Goal: Task Accomplishment & Management: Use online tool/utility

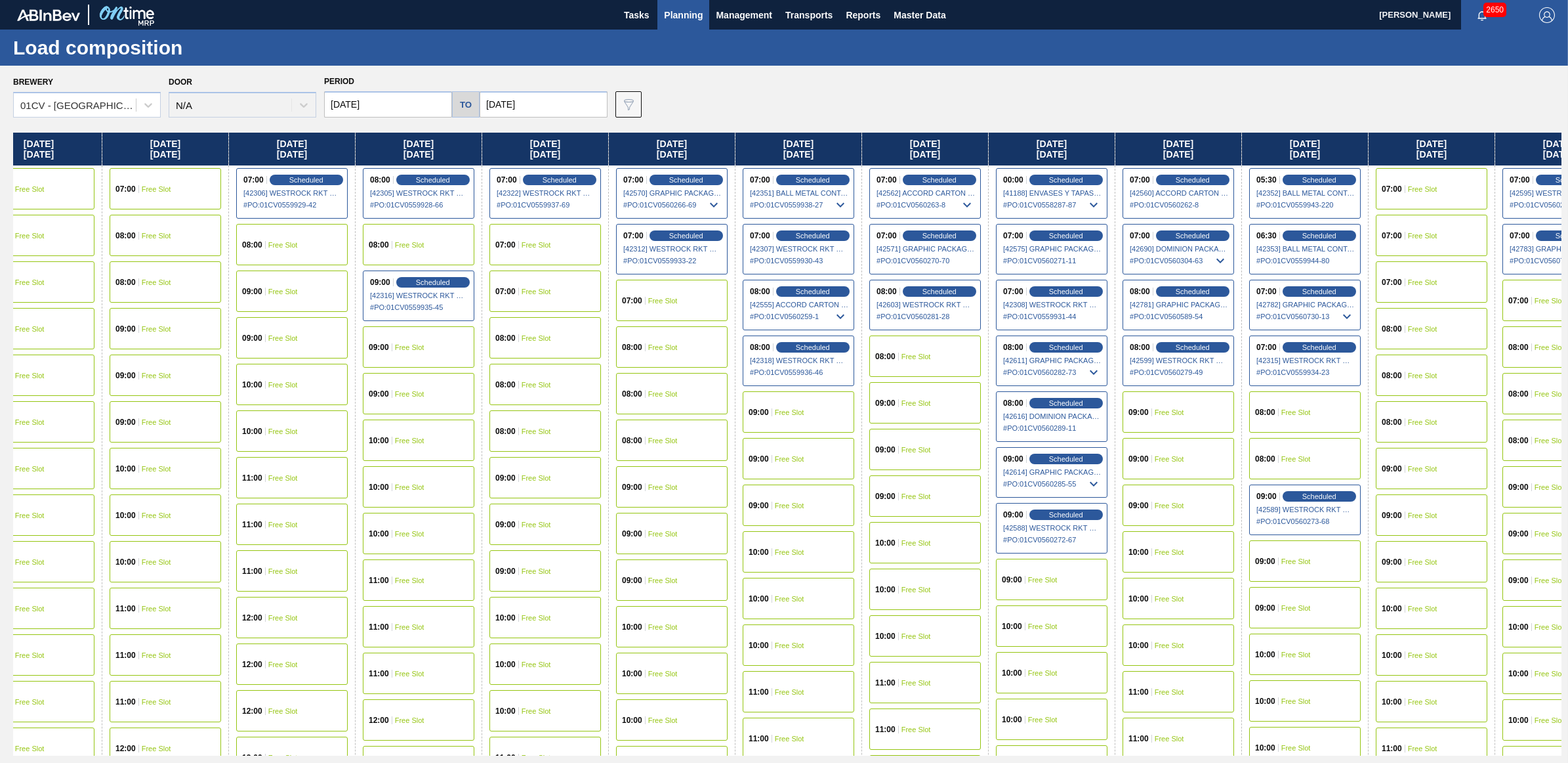
drag, startPoint x: 1252, startPoint y: 154, endPoint x: 1041, endPoint y: 158, distance: 211.0
click at [1041, 158] on div "Monday 09/08/2025 08:00 Scheduled [42141] WESTROCK RKT COMPANY CORRUGATE - 0008…" at bounding box center [788, 445] width 1549 height 623
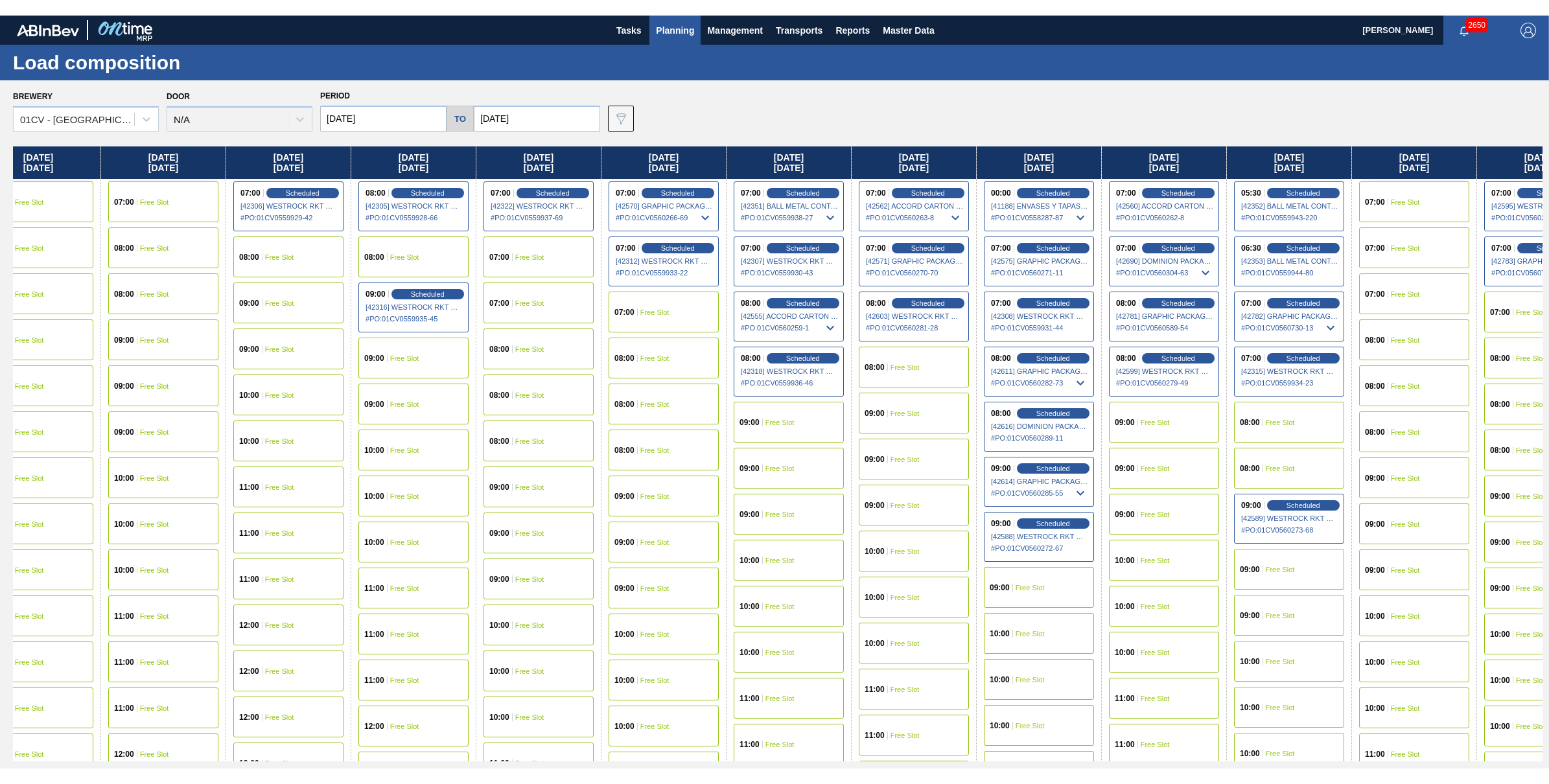
scroll to position [0, 164]
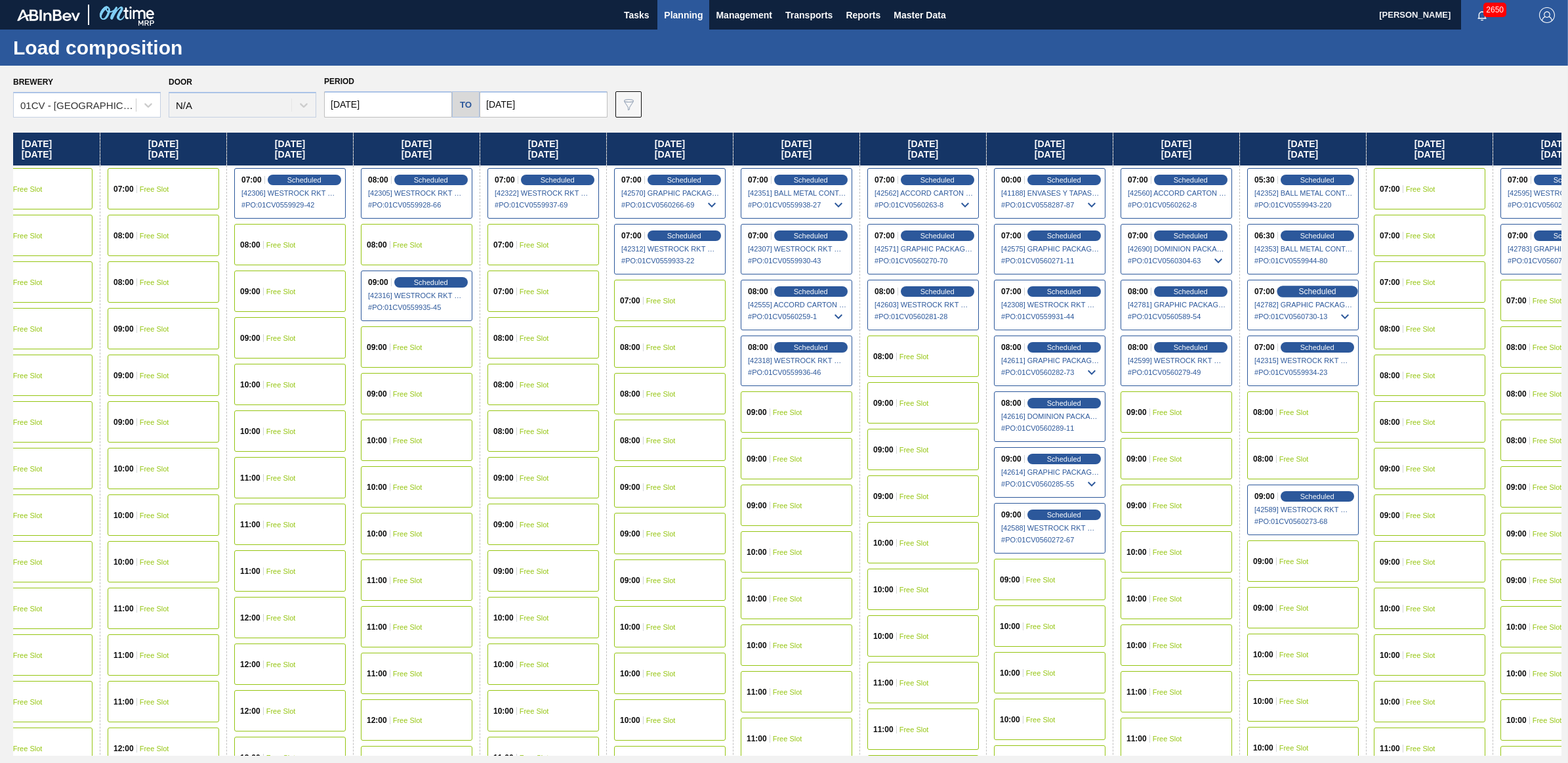
click at [1314, 286] on span "Scheduled" at bounding box center [1317, 290] width 38 height 9
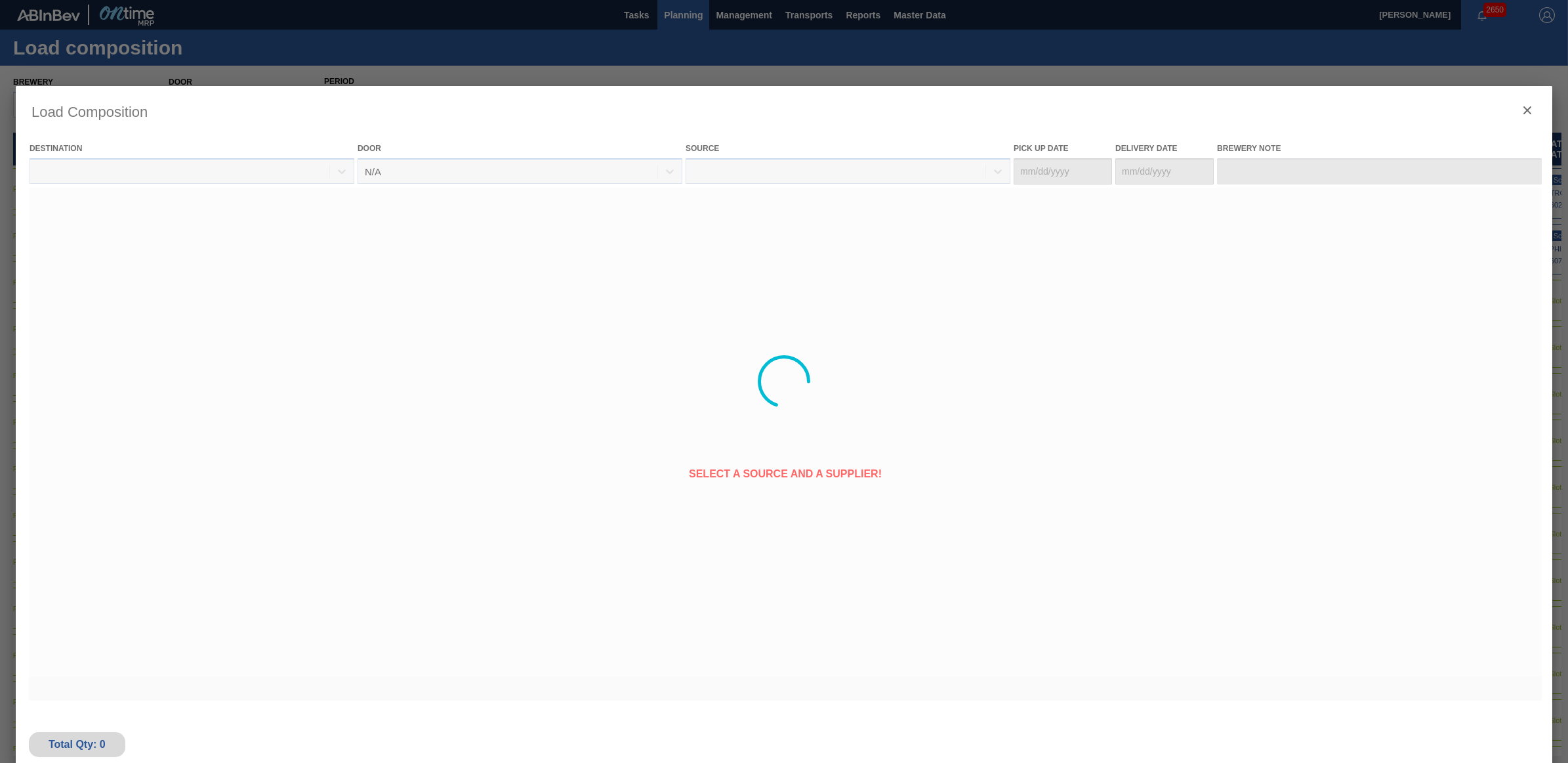
type Date "09/17/2025"
type Date "09/19/2025"
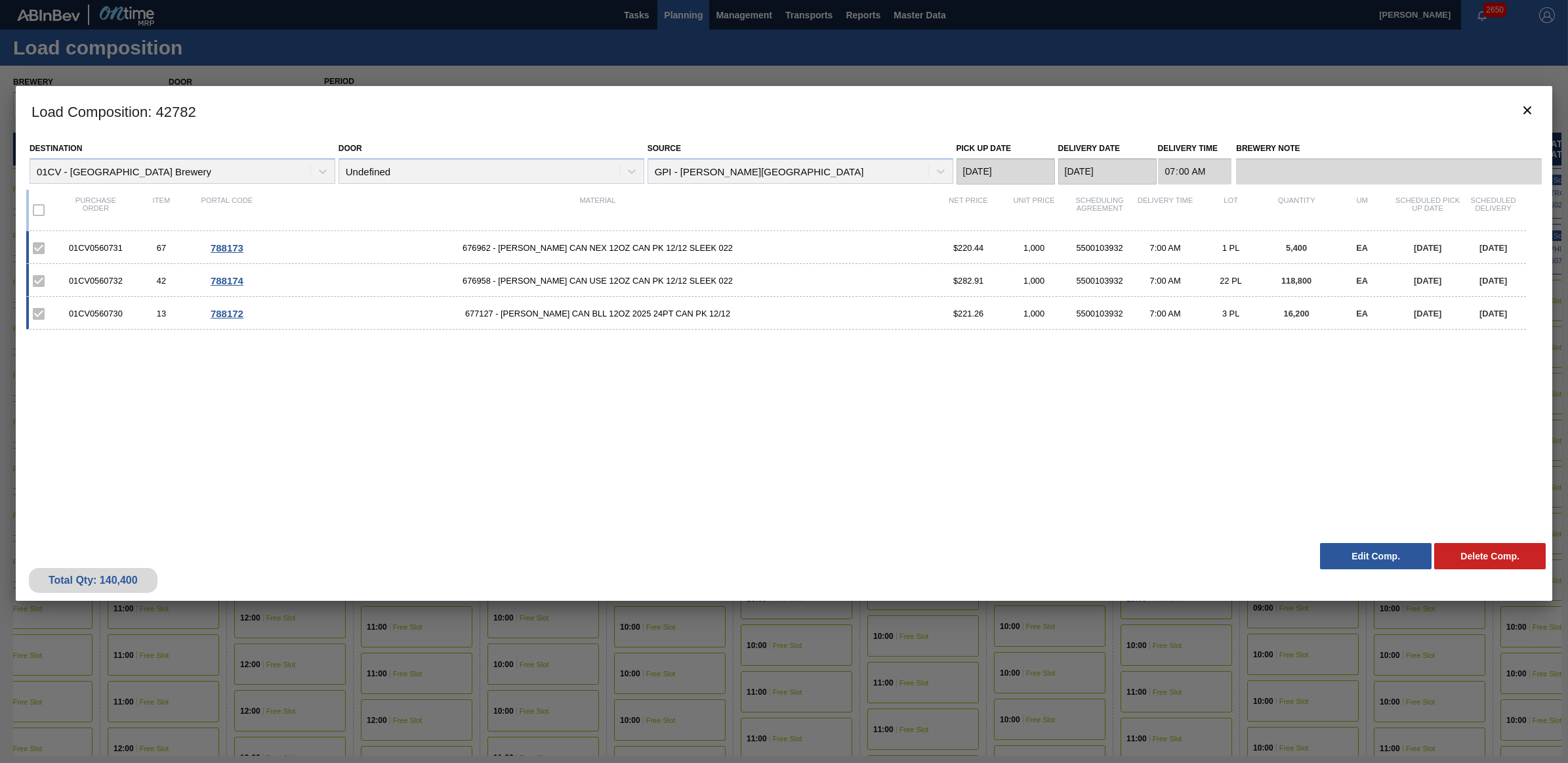
click at [1356, 551] on button "Edit Comp." at bounding box center [1375, 555] width 112 height 26
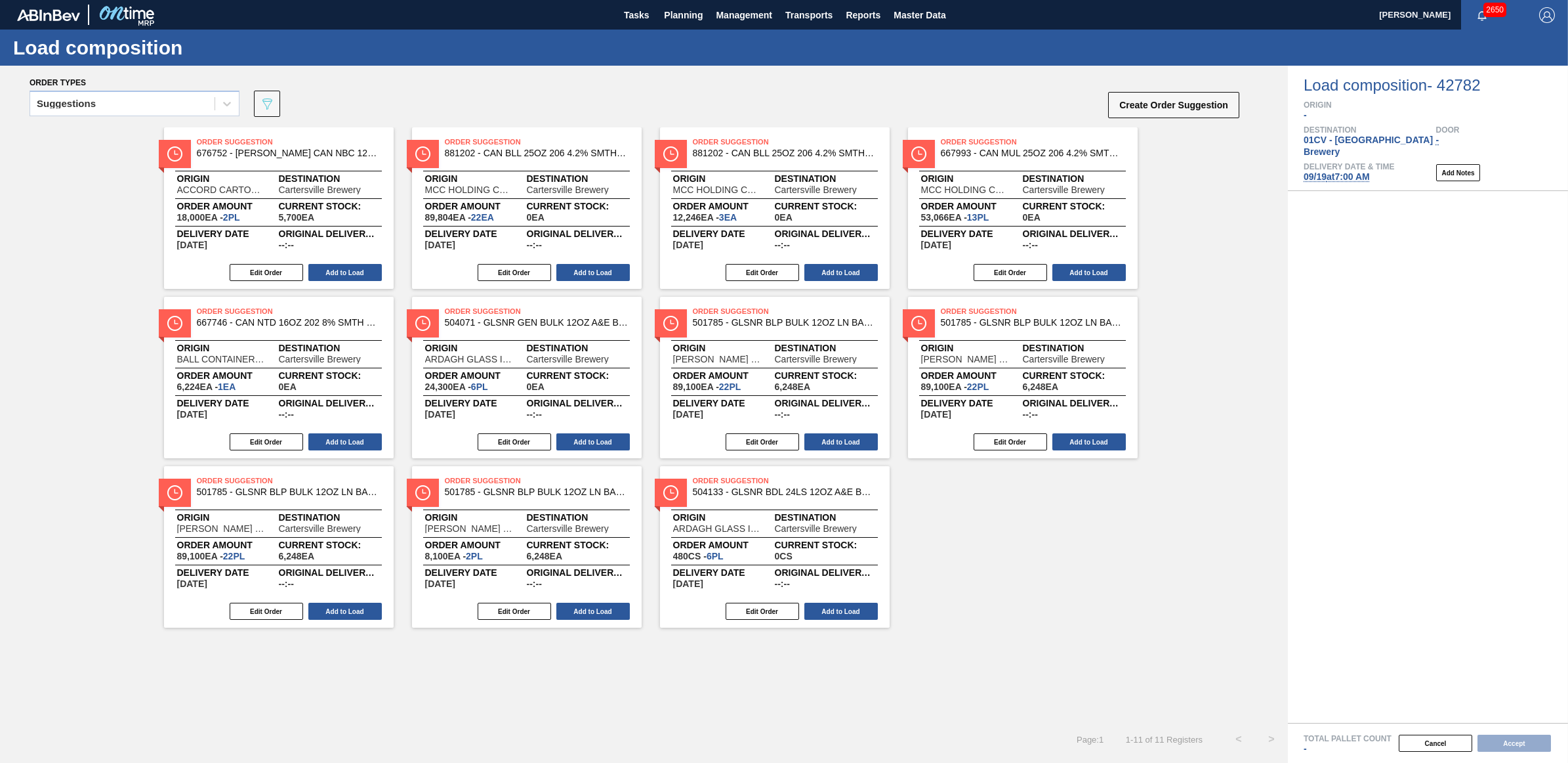
click at [1152, 106] on button "Create Order Suggestion" at bounding box center [1173, 105] width 131 height 26
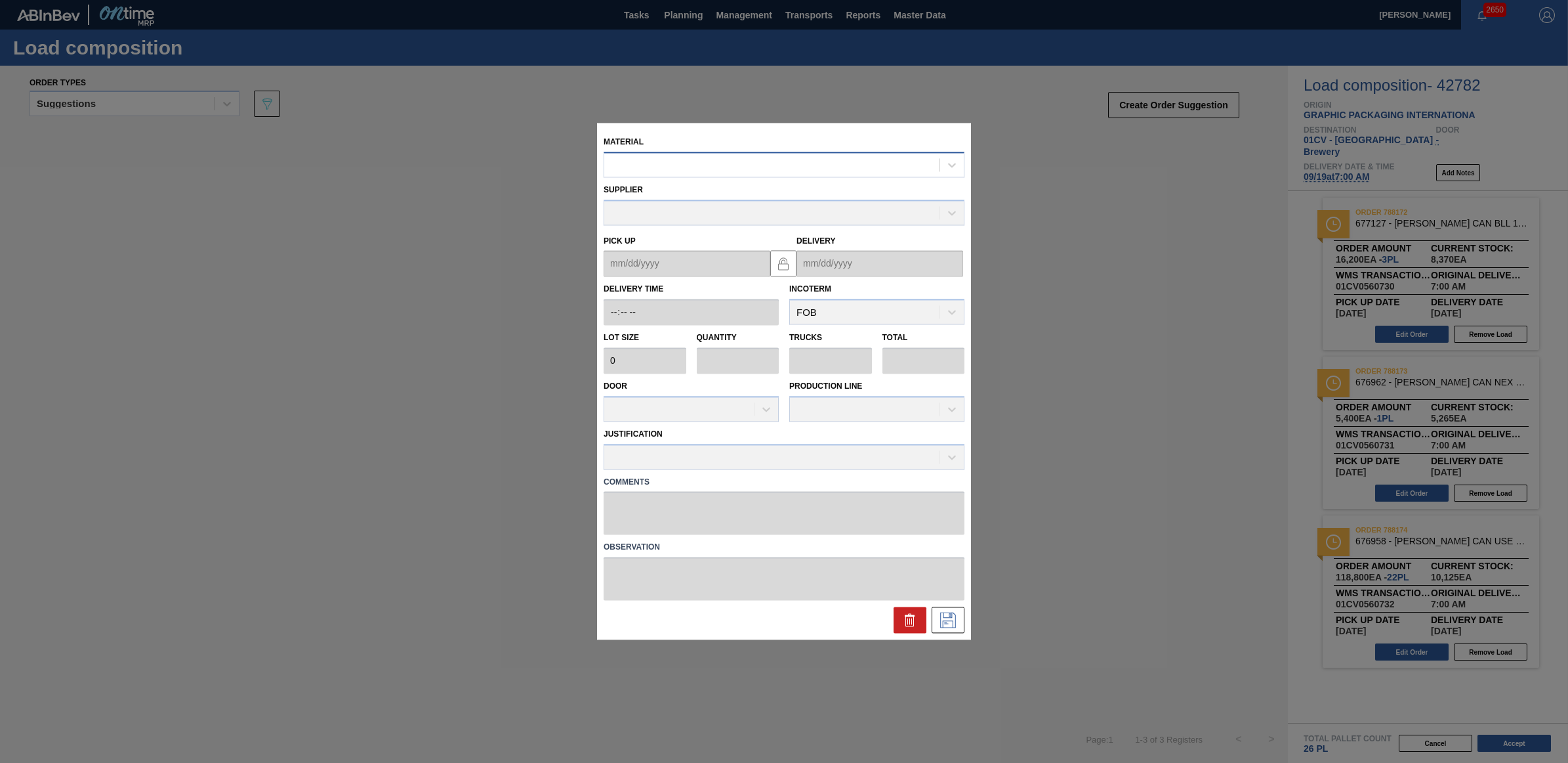
click at [701, 165] on div at bounding box center [771, 165] width 335 height 19
type input "683623"
type input "2,880"
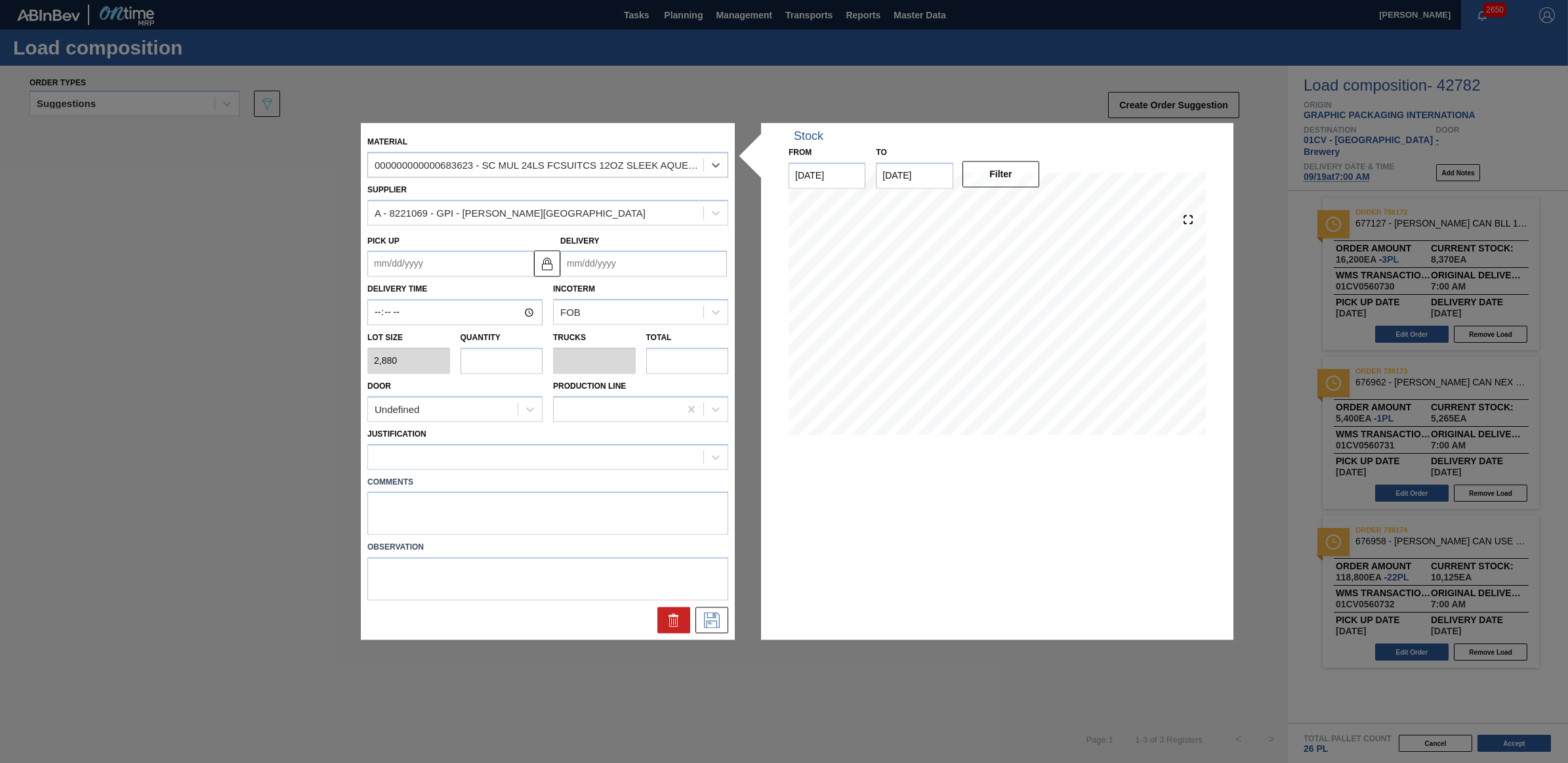
click at [506, 355] on input "text" at bounding box center [502, 360] width 82 height 26
type input "3"
type input "0.115"
type input "8,640"
type input "3"
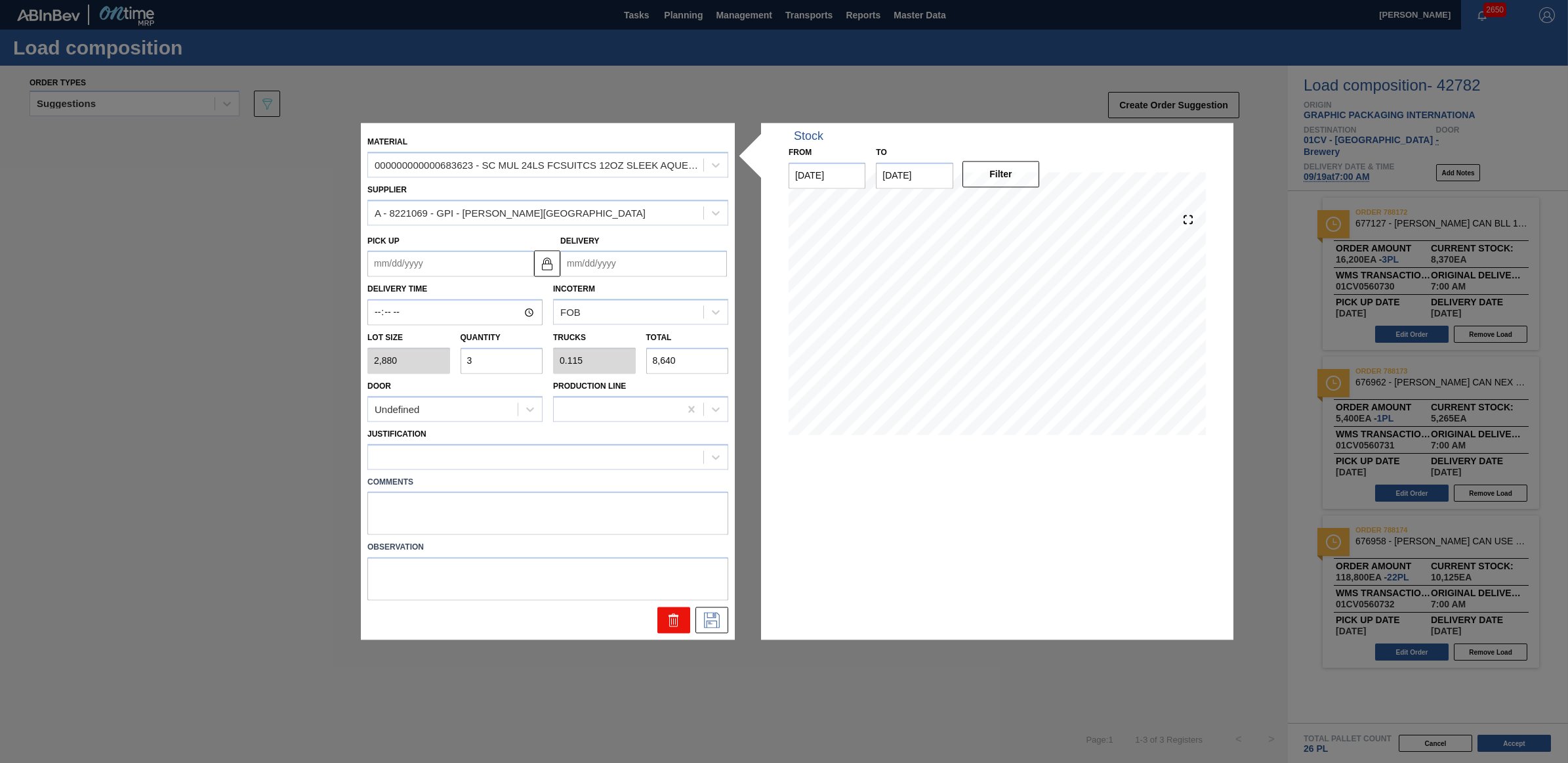
click at [670, 618] on icon at bounding box center [673, 620] width 16 height 16
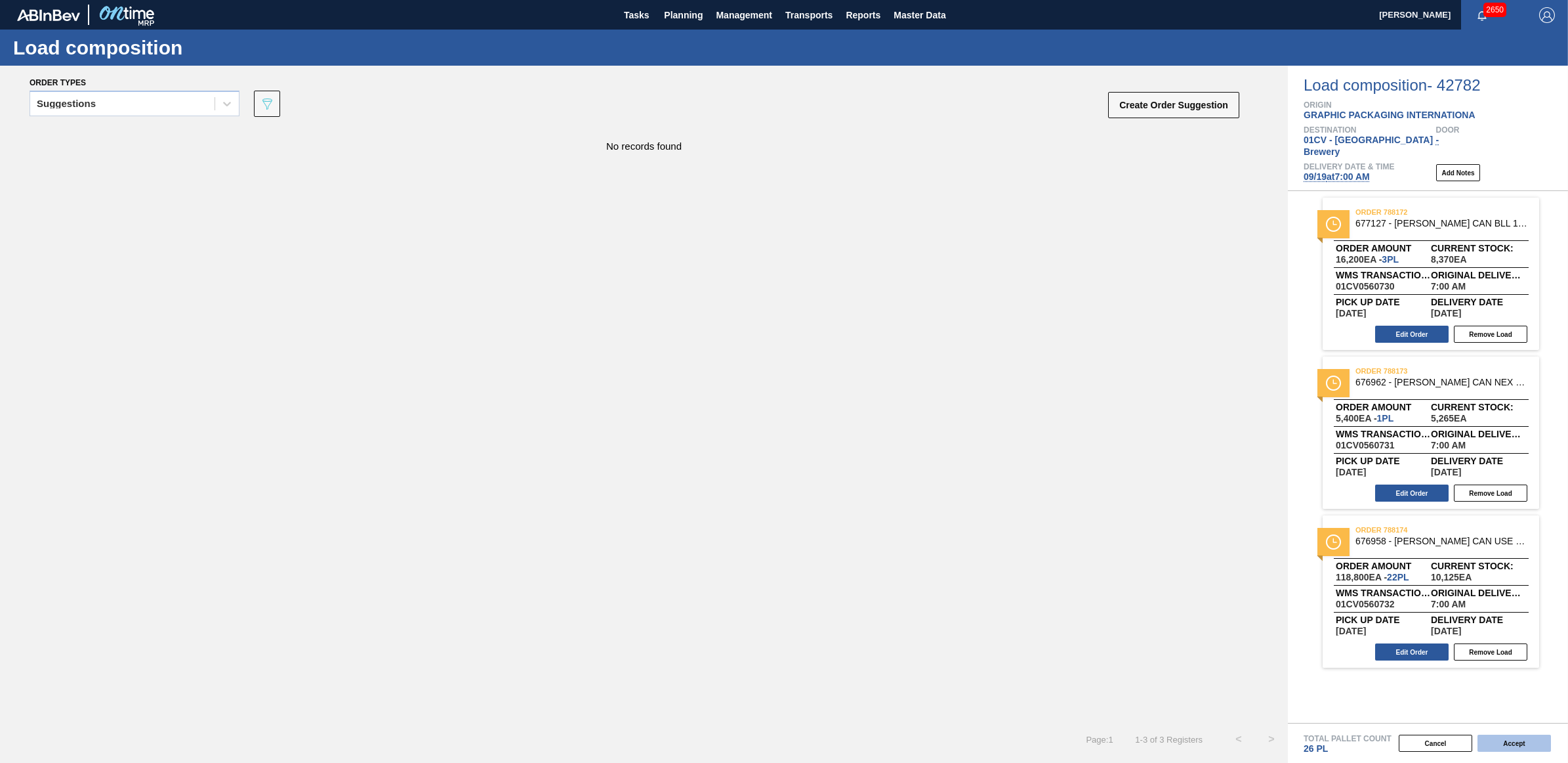
click at [1518, 744] on button "Accept" at bounding box center [1515, 744] width 74 height 17
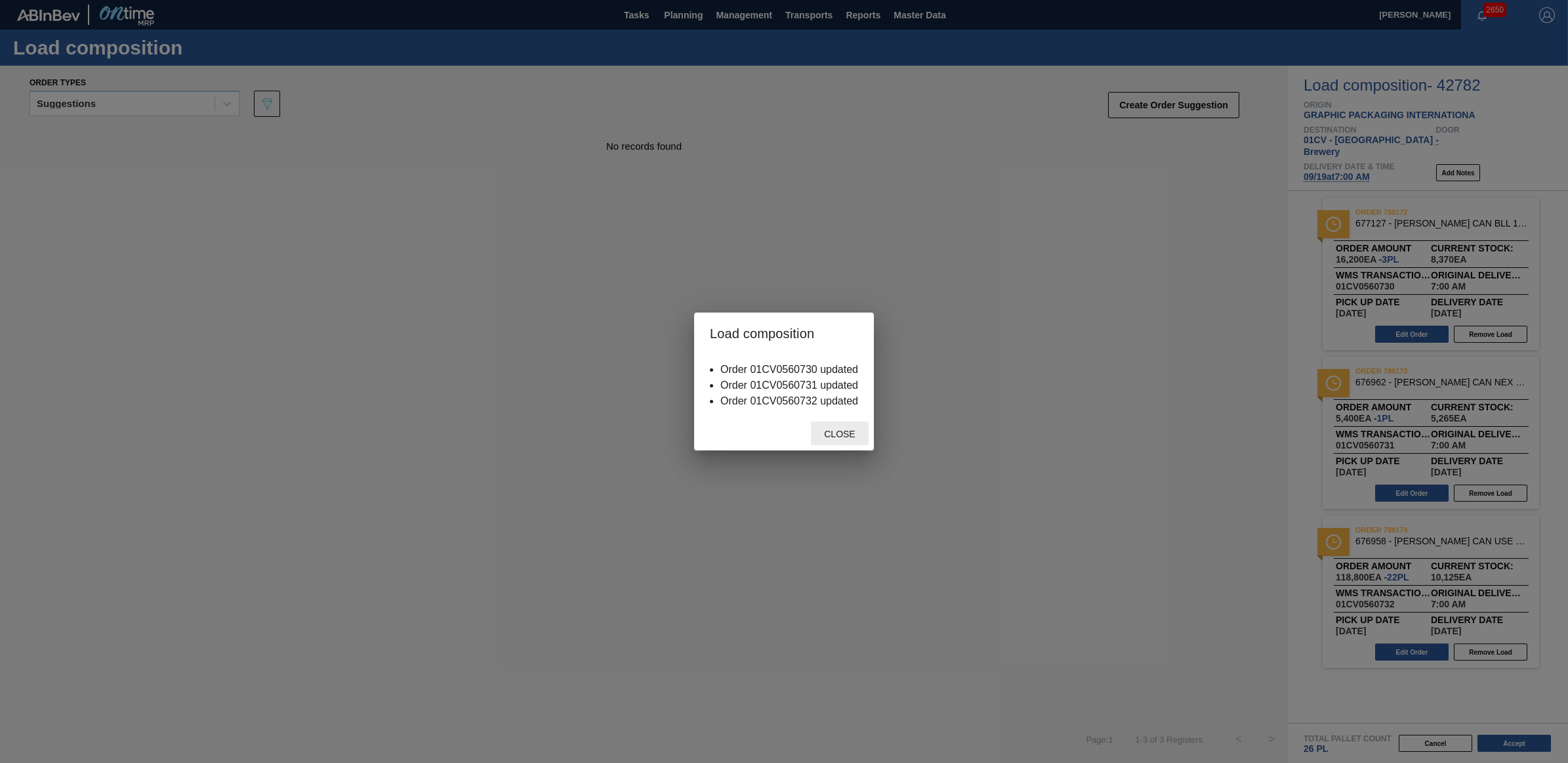
click at [846, 431] on span "Close" at bounding box center [838, 434] width 51 height 11
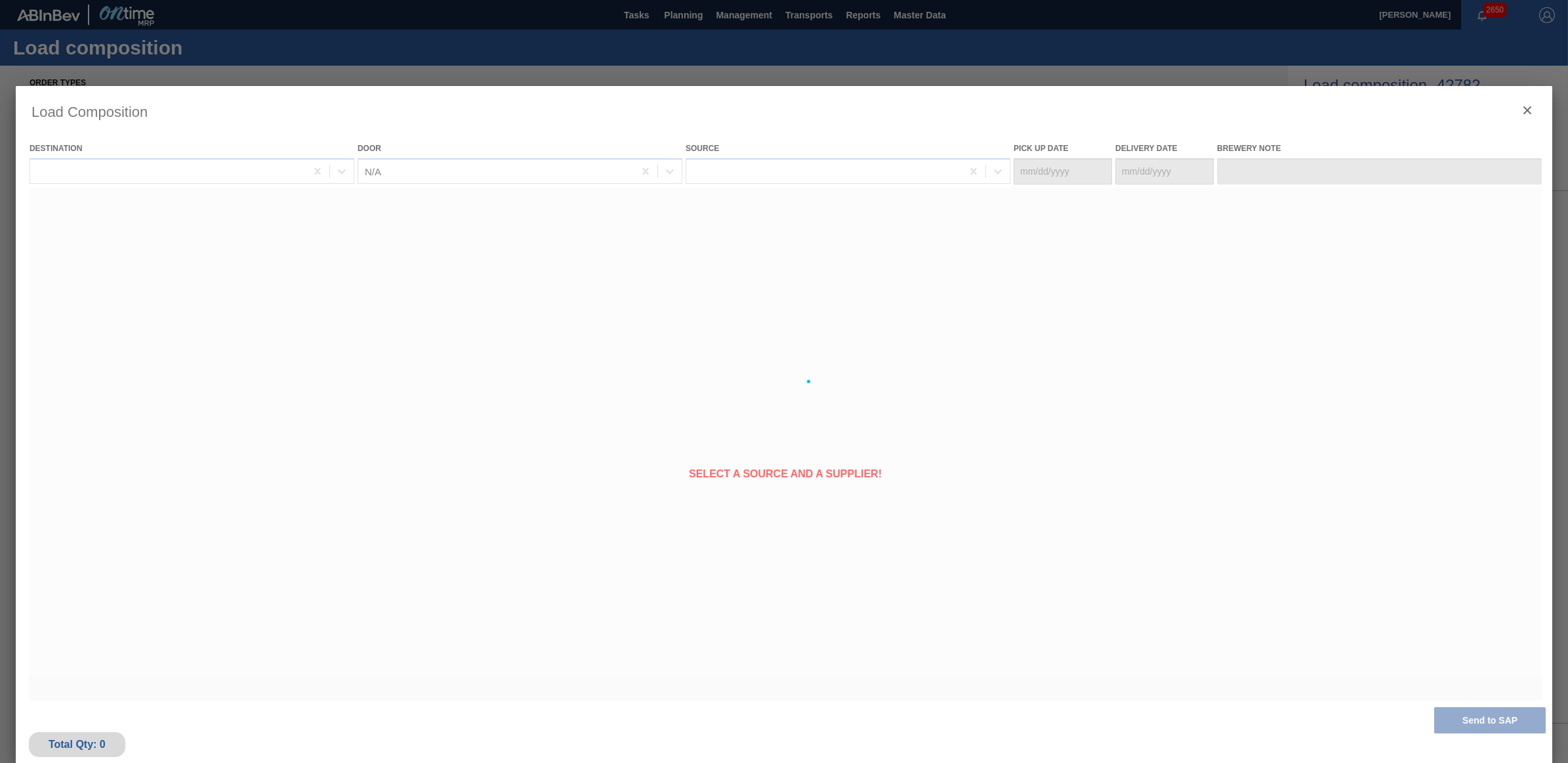
type Date "09/17/2025"
type Date "09/19/2025"
